Goal: Task Accomplishment & Management: Manage account settings

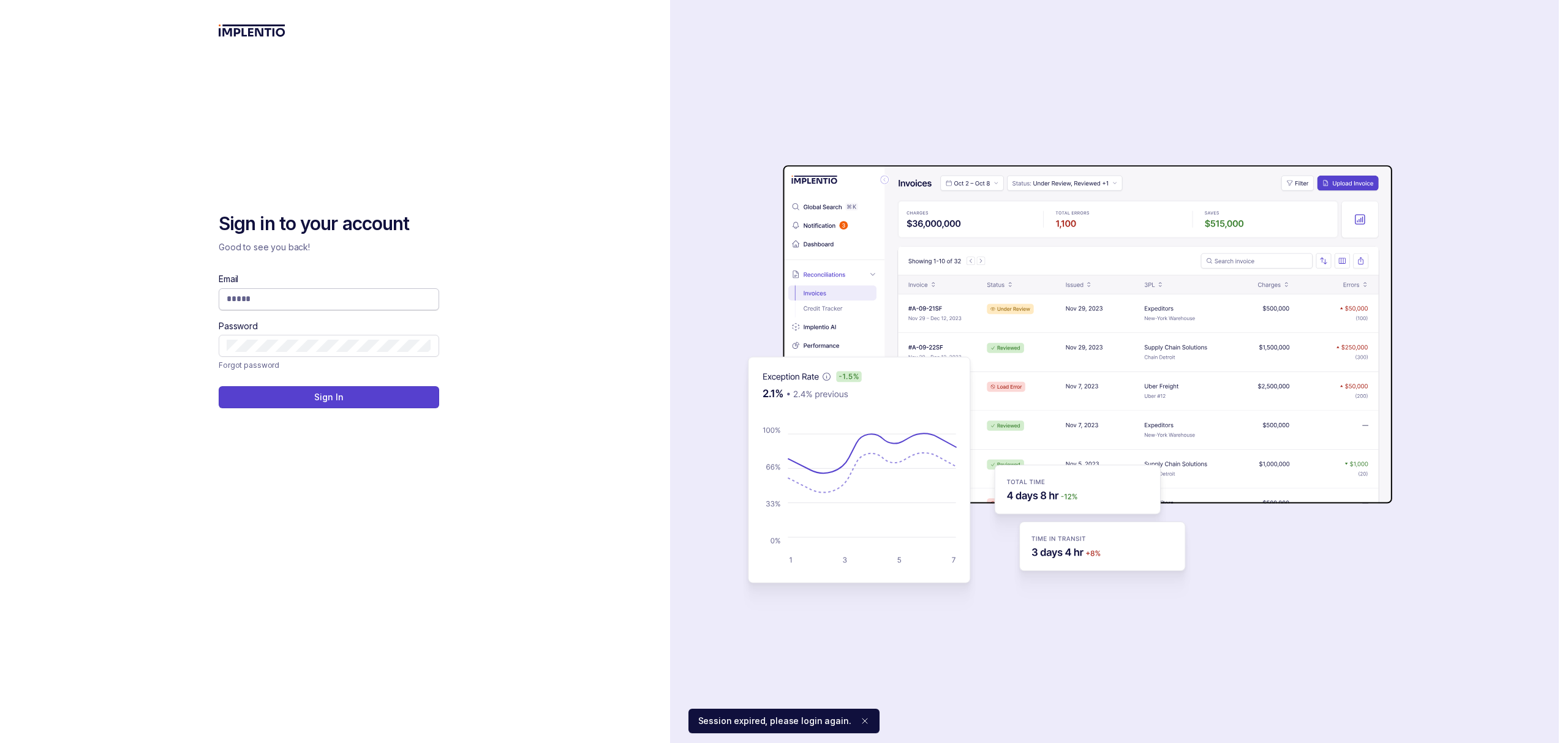
click at [388, 296] on input "Email" at bounding box center [329, 299] width 205 height 12
type input "**********"
